Goal: Navigation & Orientation: Find specific page/section

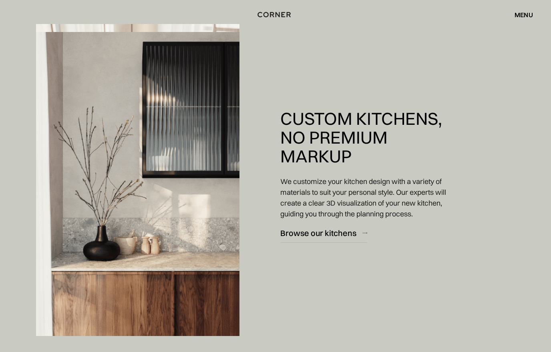
scroll to position [1324, 0]
click at [345, 235] on div "Browse our kitchens" at bounding box center [318, 233] width 76 height 11
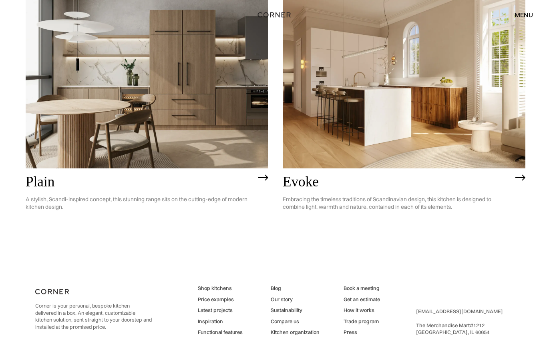
scroll to position [2025, 0]
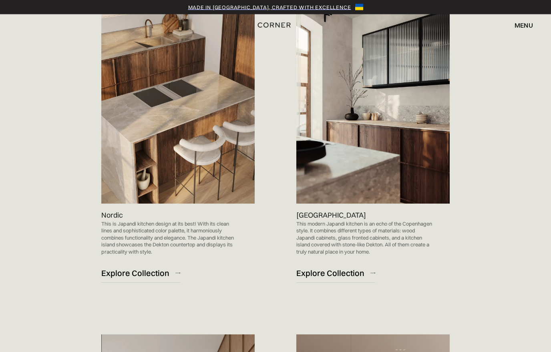
scroll to position [499, 0]
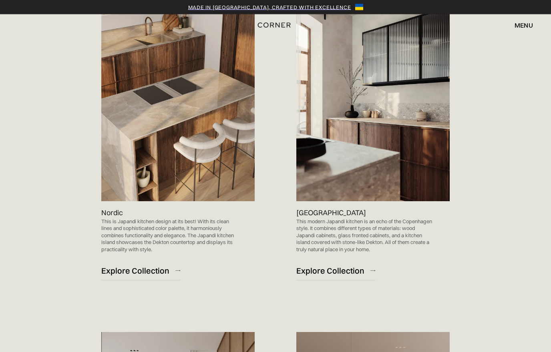
click at [397, 148] on img at bounding box center [372, 92] width 153 height 217
click at [324, 268] on div "Explore Collection" at bounding box center [330, 271] width 68 height 11
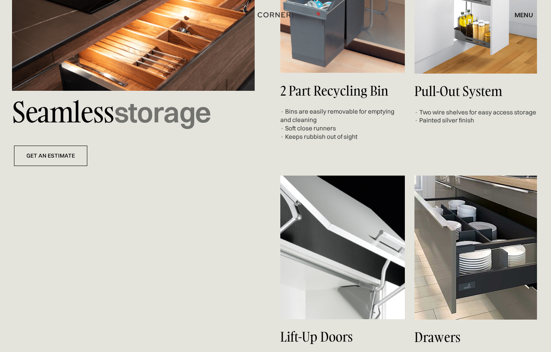
scroll to position [2945, 0]
